Goal: Task Accomplishment & Management: Manage account settings

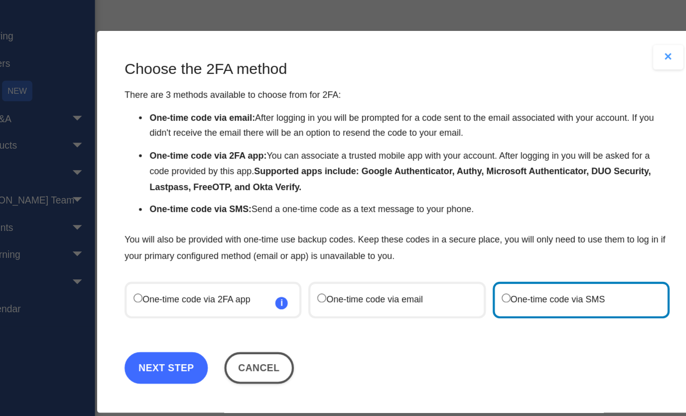
click at [162, 317] on link "Next Step" at bounding box center [176, 313] width 60 height 23
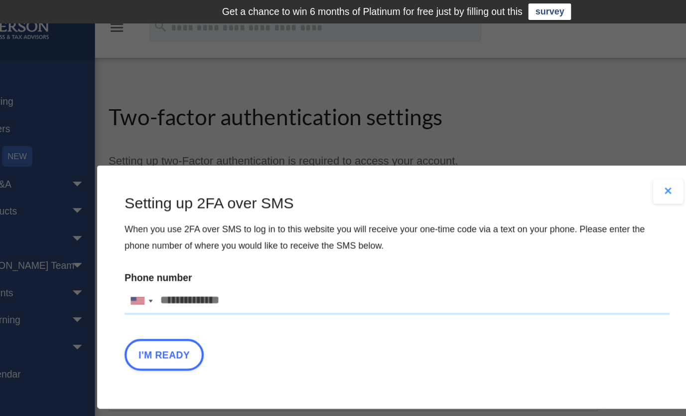
click at [227, 217] on input "Phone number United States +1 United Kingdom +44 Afghanistan (‫افغانستان‬‎) +93…" at bounding box center [343, 218] width 395 height 20
type input "**********"
click at [173, 259] on button "I'm Ready" at bounding box center [174, 257] width 57 height 23
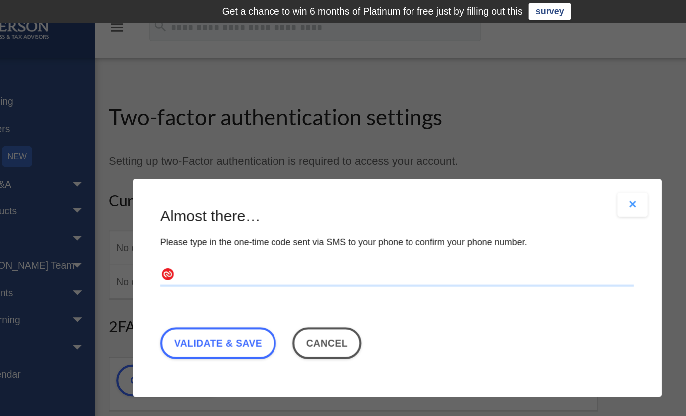
click at [196, 204] on input "text" at bounding box center [343, 199] width 343 height 16
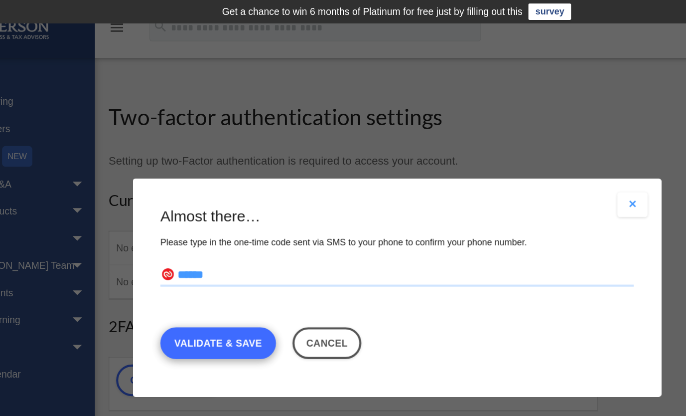
type input "******"
click at [197, 249] on link "Validate & Save" at bounding box center [214, 247] width 84 height 23
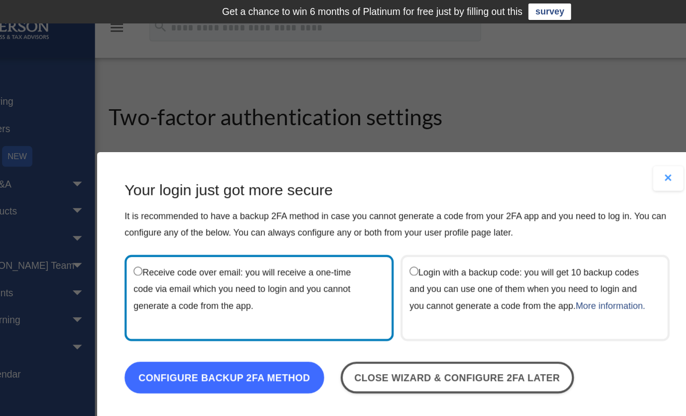
click at [216, 281] on link "Configure backup 2FA method" at bounding box center [218, 273] width 145 height 23
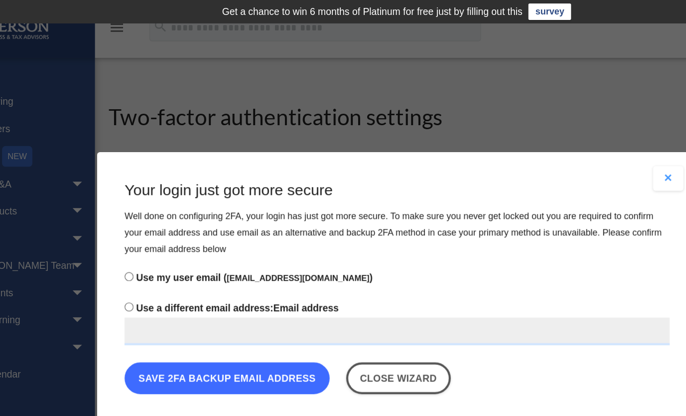
click at [215, 275] on button "Save 2FA backup email address" at bounding box center [220, 273] width 149 height 23
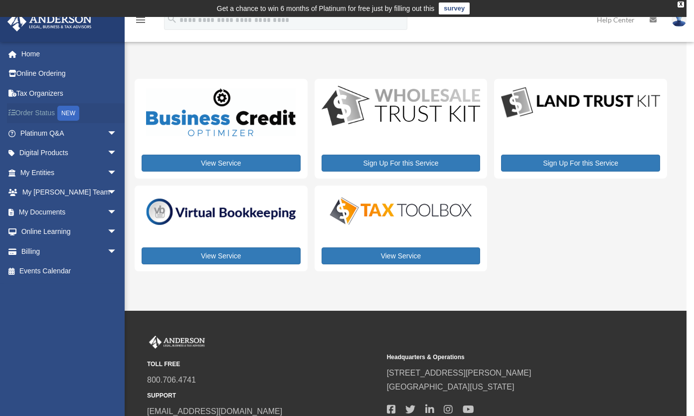
click at [43, 116] on link "Order Status NEW" at bounding box center [69, 113] width 125 height 20
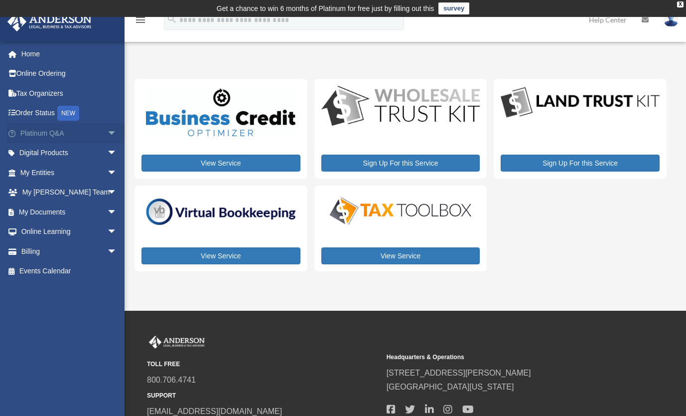
click at [33, 127] on link "Platinum Q&A arrow_drop_down" at bounding box center [69, 133] width 125 height 20
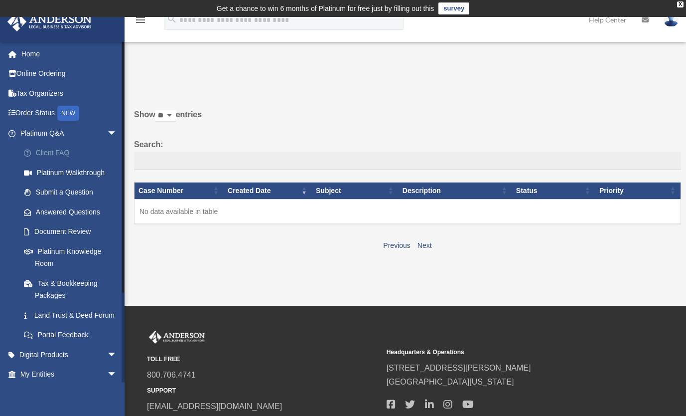
click at [54, 151] on link "Client FAQ" at bounding box center [73, 153] width 118 height 20
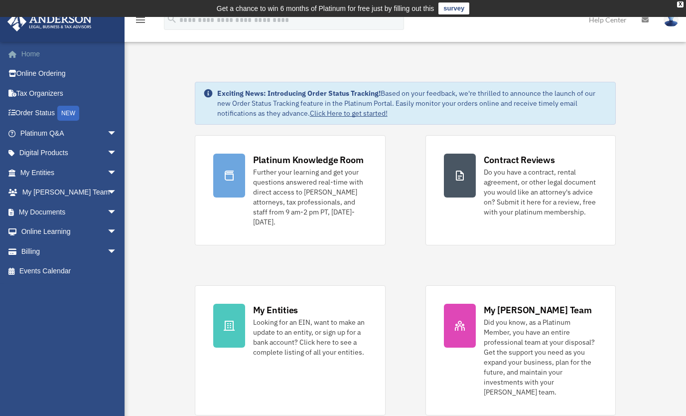
click at [31, 57] on link "Home" at bounding box center [69, 54] width 125 height 20
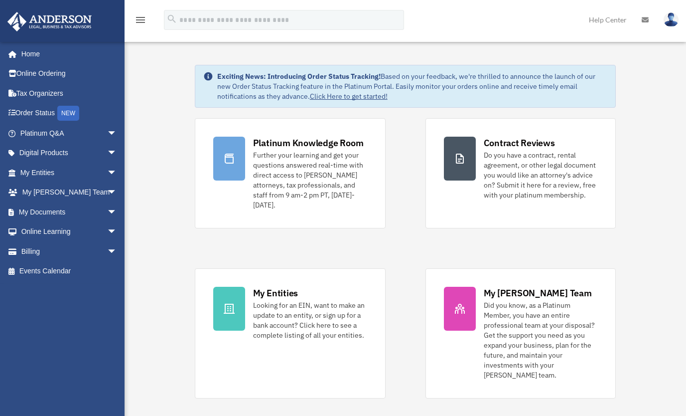
click at [270, 160] on div "Further your learning and get your questions answered real-time with direct acc…" at bounding box center [310, 180] width 114 height 60
